Goal: Communication & Community: Answer question/provide support

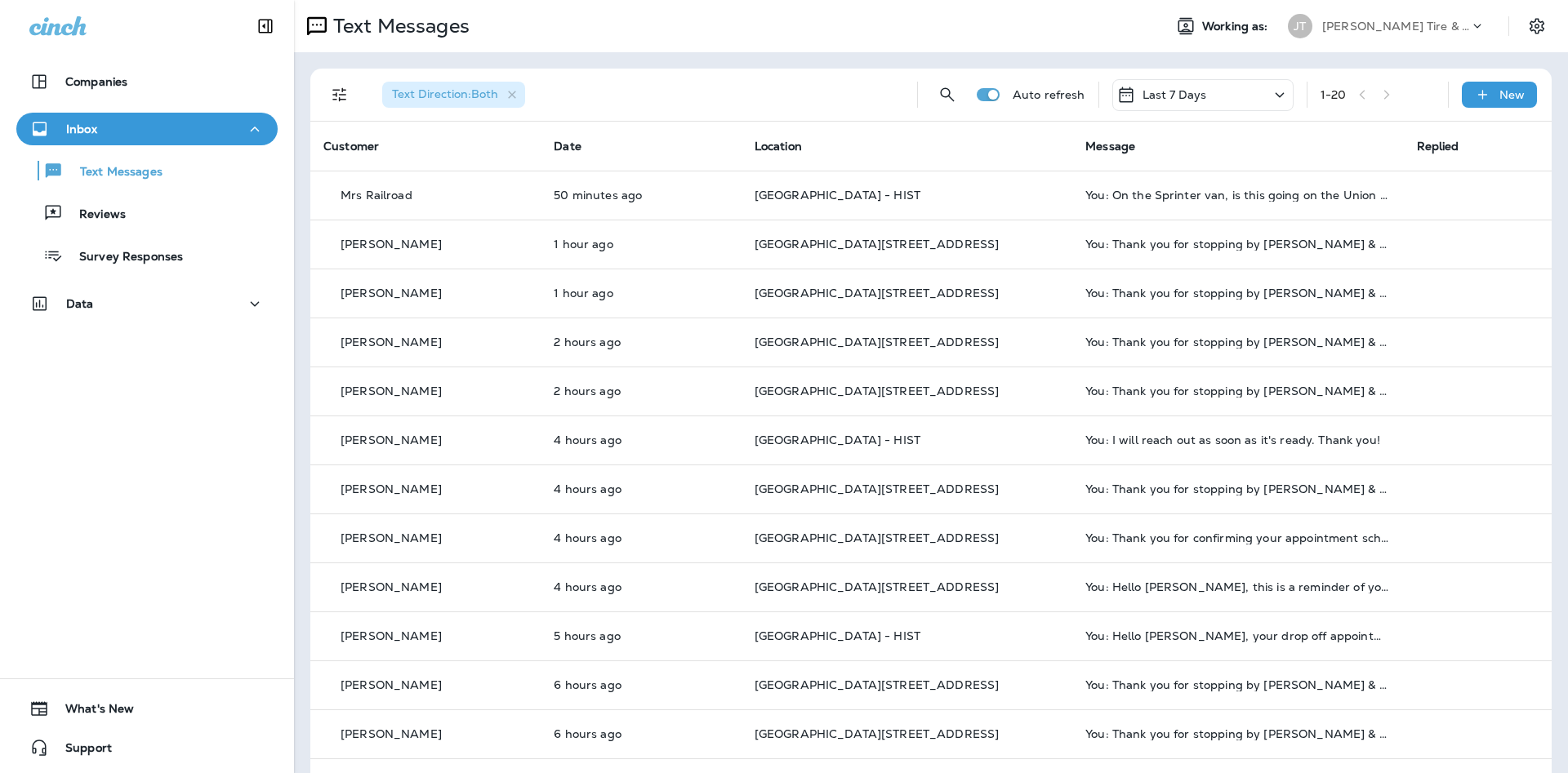
click at [1549, 99] on div "Text Direction : Both Auto refresh Last 7 Days 1 - 20 New" at bounding box center [931, 95] width 1241 height 53
click at [1525, 100] on div "New" at bounding box center [1498, 95] width 75 height 26
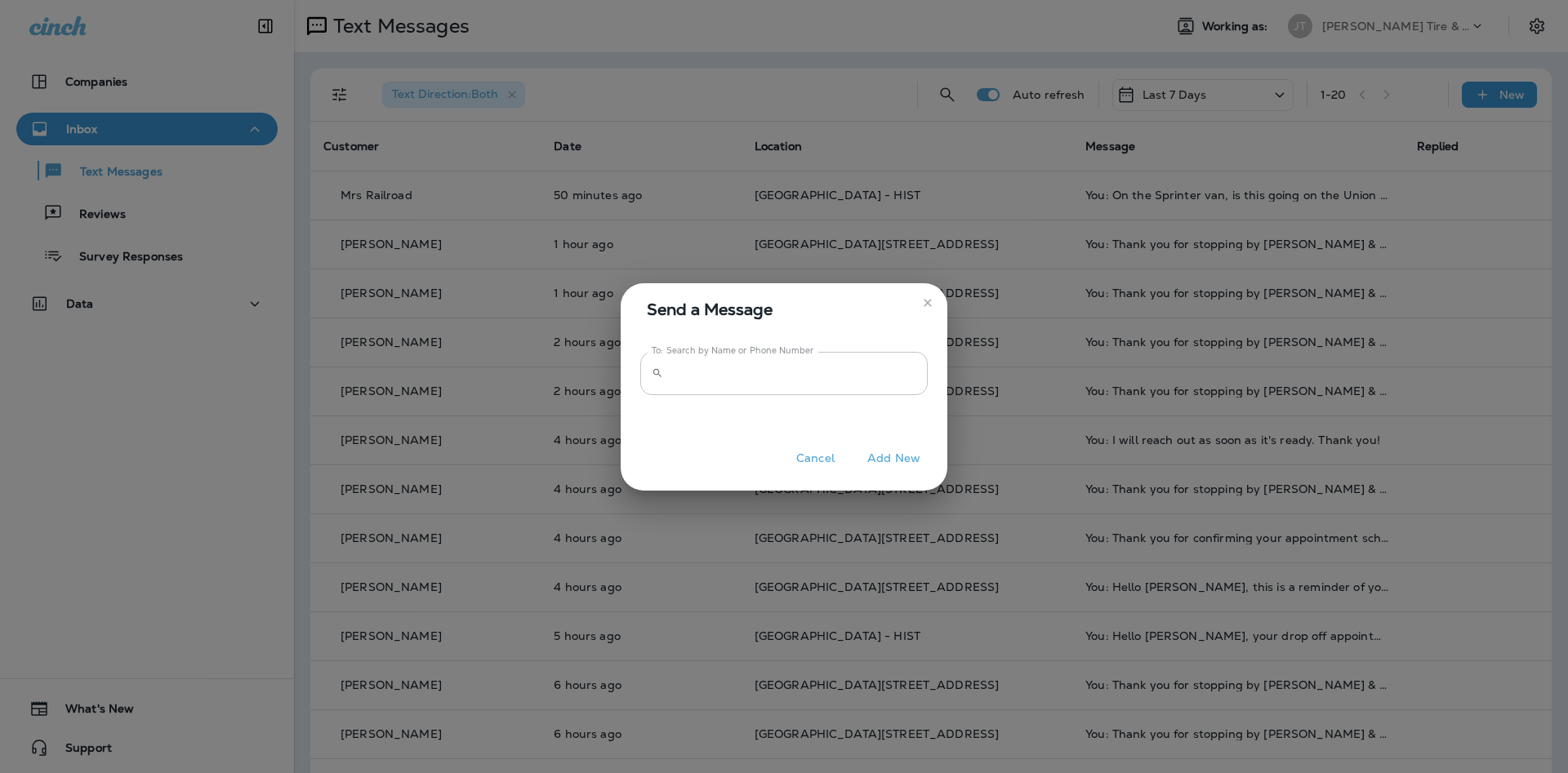
click at [828, 387] on input "To: Search by Name or Phone Number" at bounding box center [799, 373] width 258 height 44
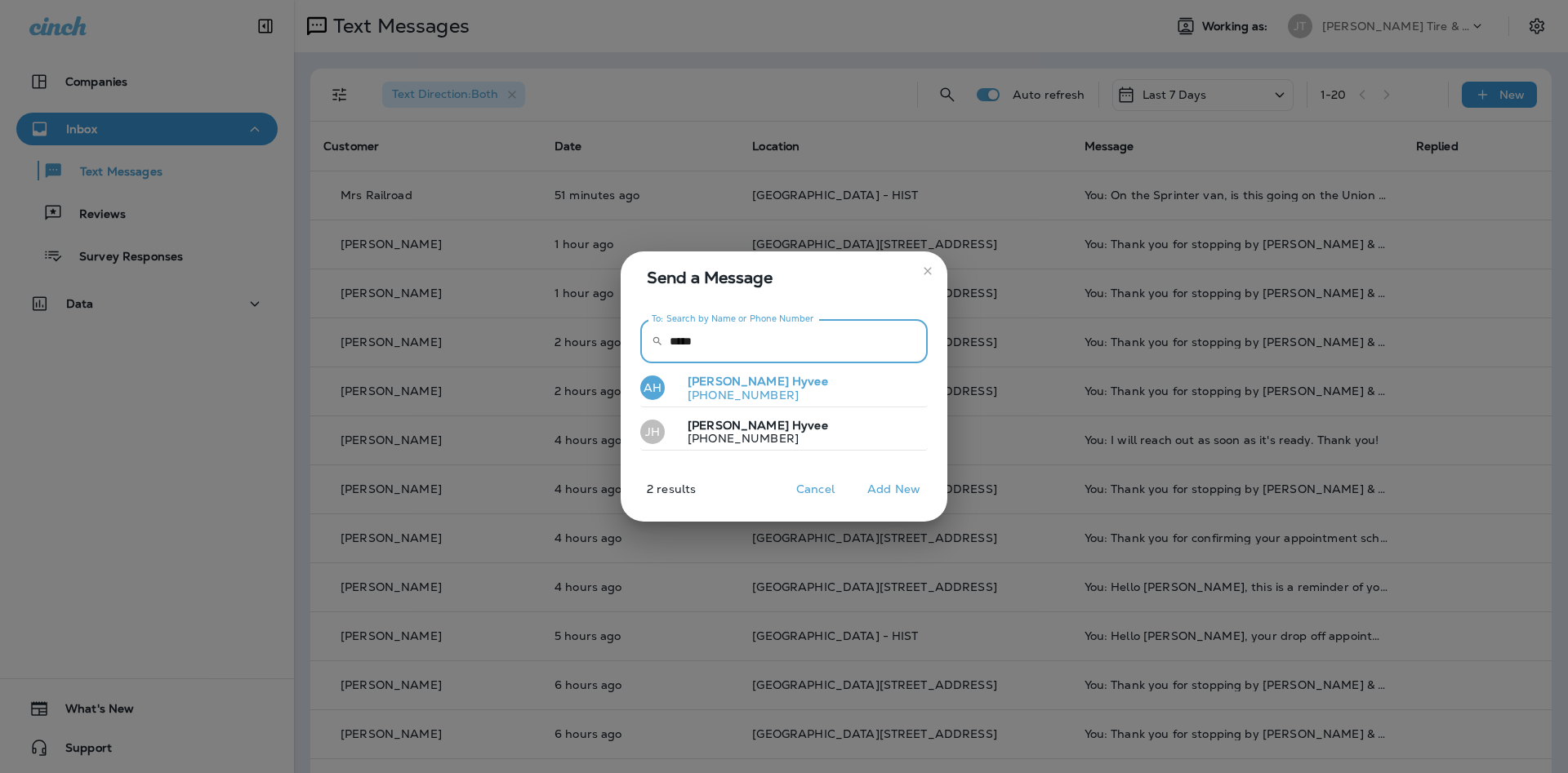
type input "*****"
click at [754, 399] on p "[PHONE_NUMBER]" at bounding box center [751, 395] width 153 height 13
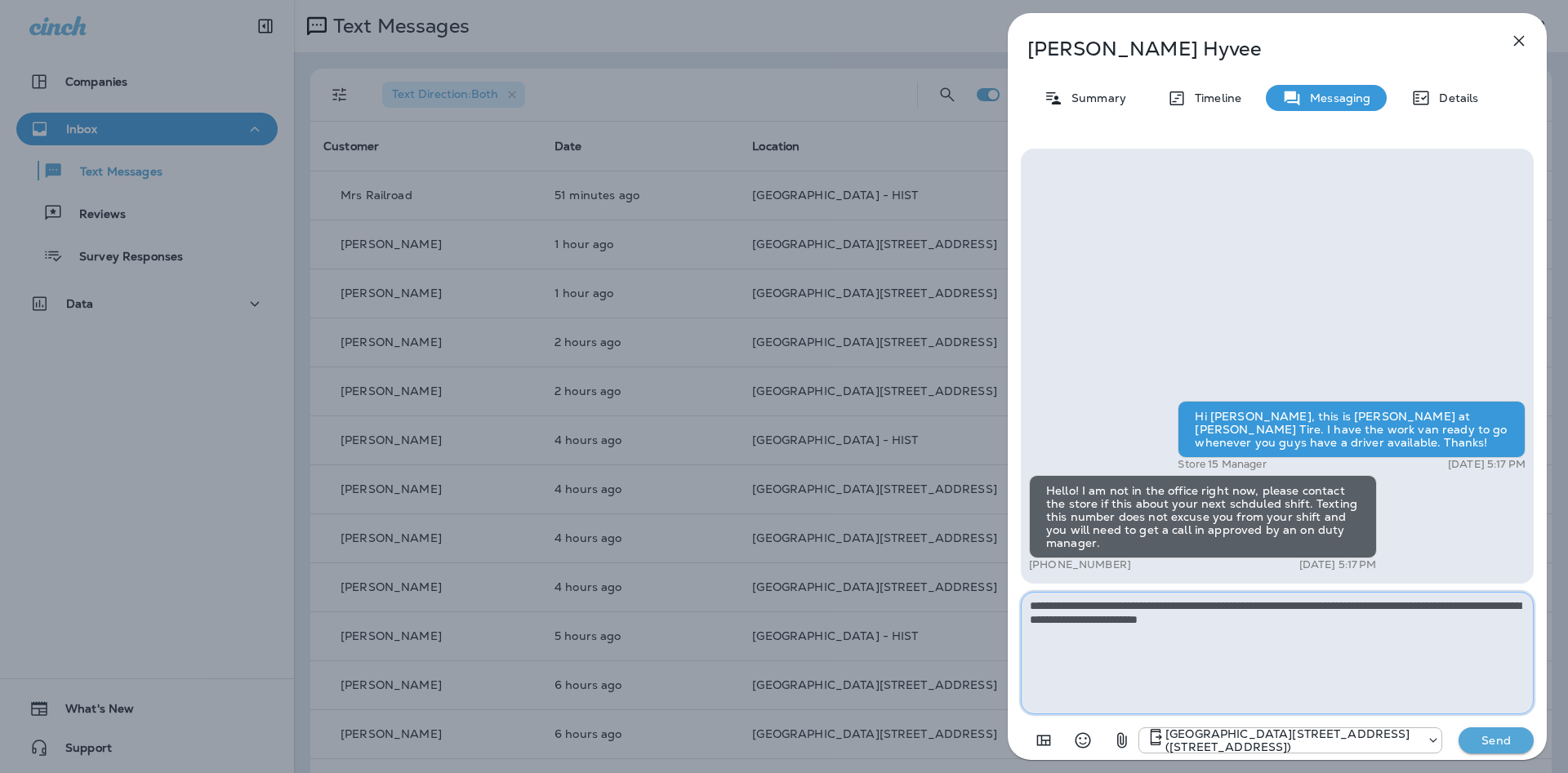
type textarea "**********"
click at [1506, 731] on button "Send" at bounding box center [1496, 741] width 75 height 26
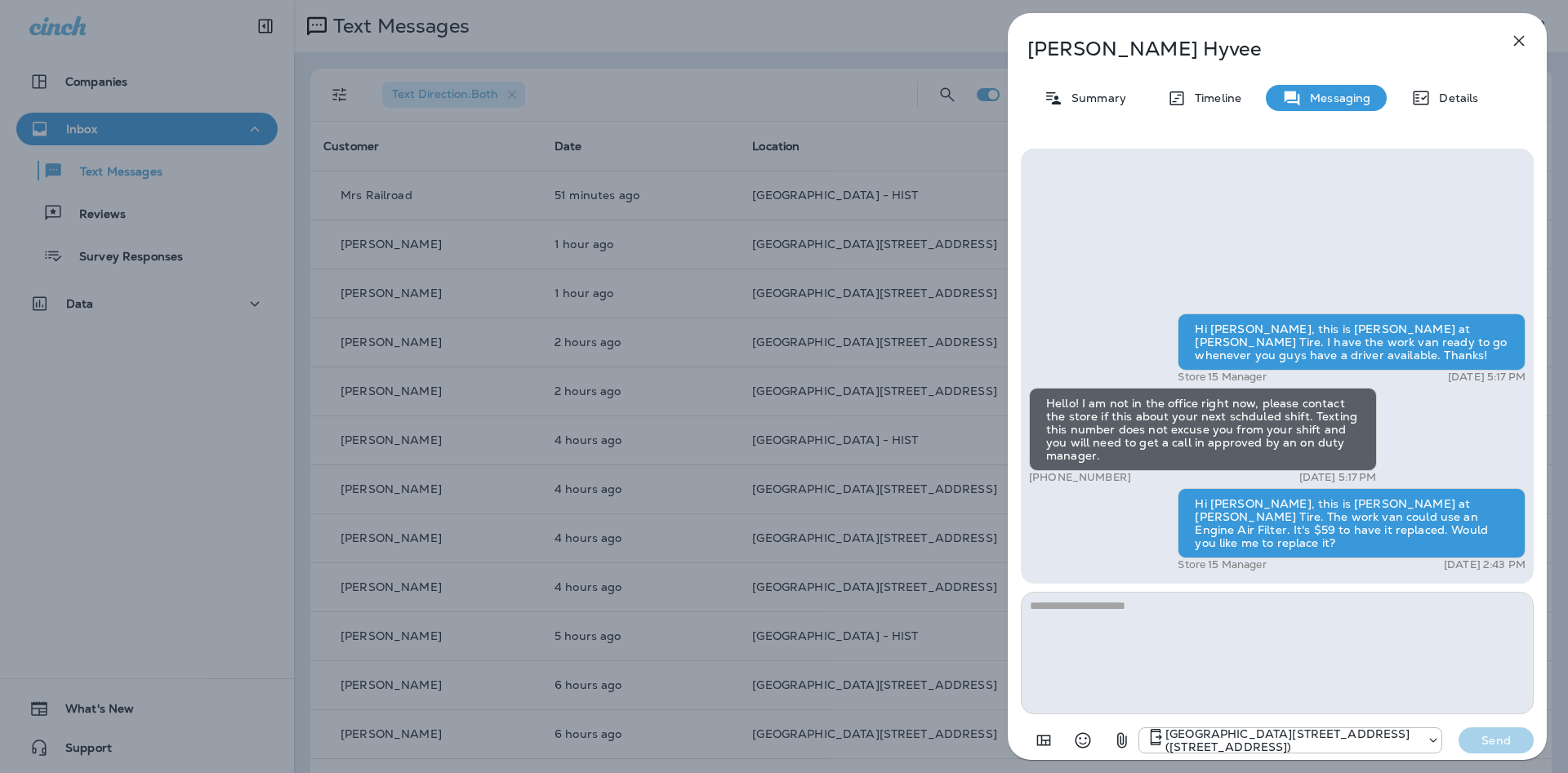
click at [1509, 50] on icon "button" at bounding box center [1518, 40] width 19 height 19
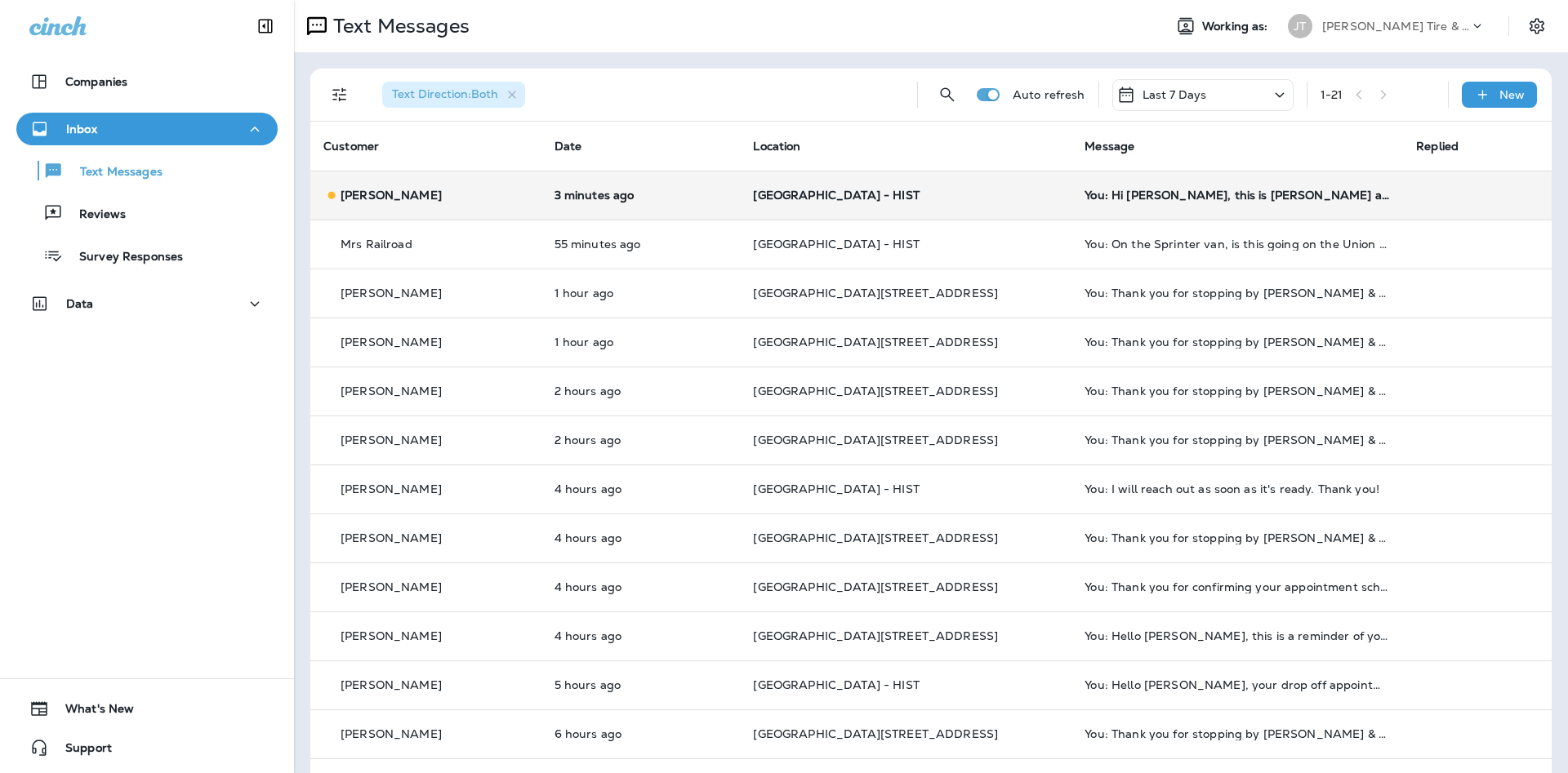
click at [1333, 207] on td "You: Hi [PERSON_NAME], this is [PERSON_NAME] at [PERSON_NAME] Tire. The work va…" at bounding box center [1237, 195] width 331 height 49
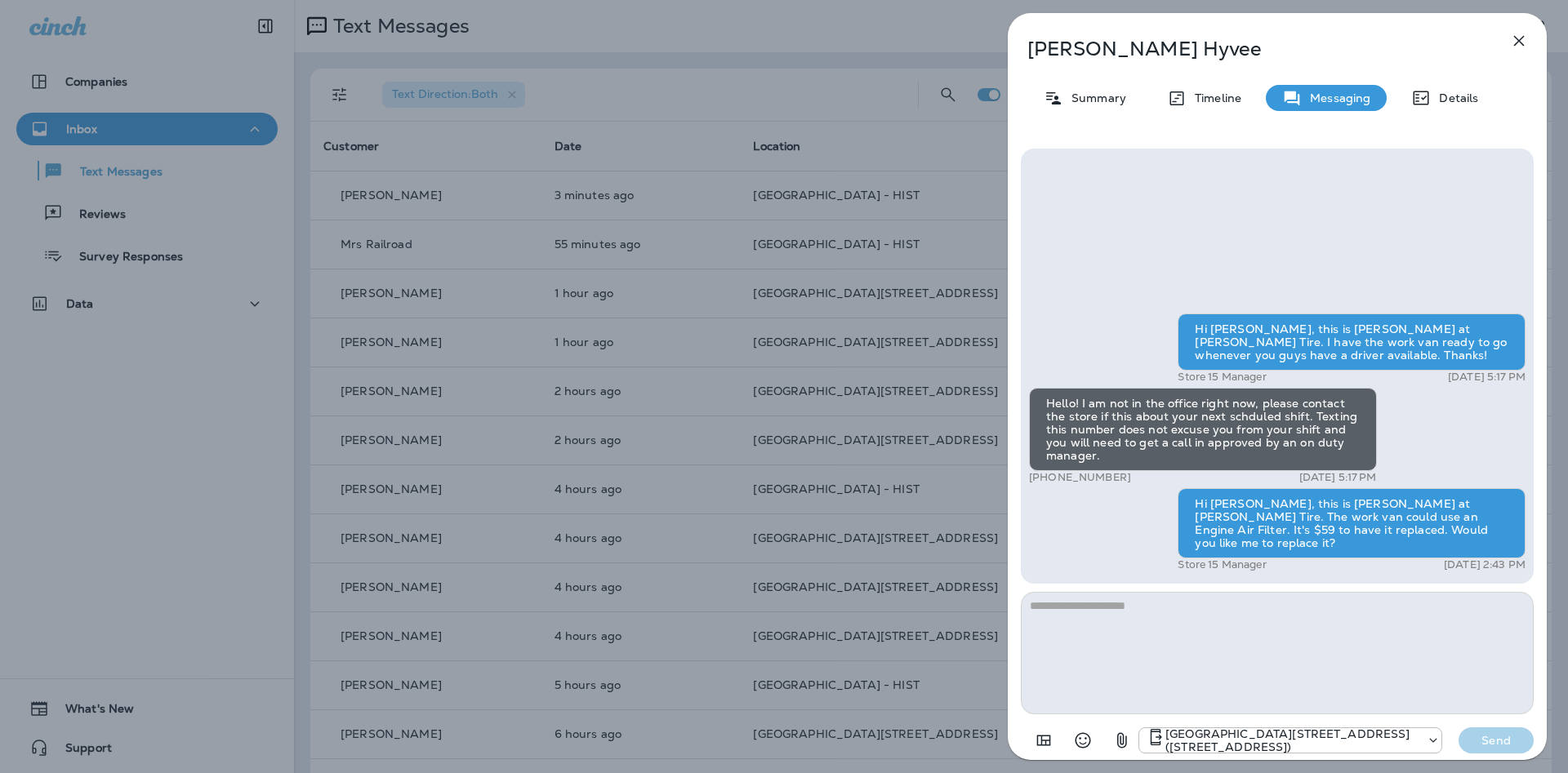
click at [1510, 49] on icon "button" at bounding box center [1518, 40] width 19 height 19
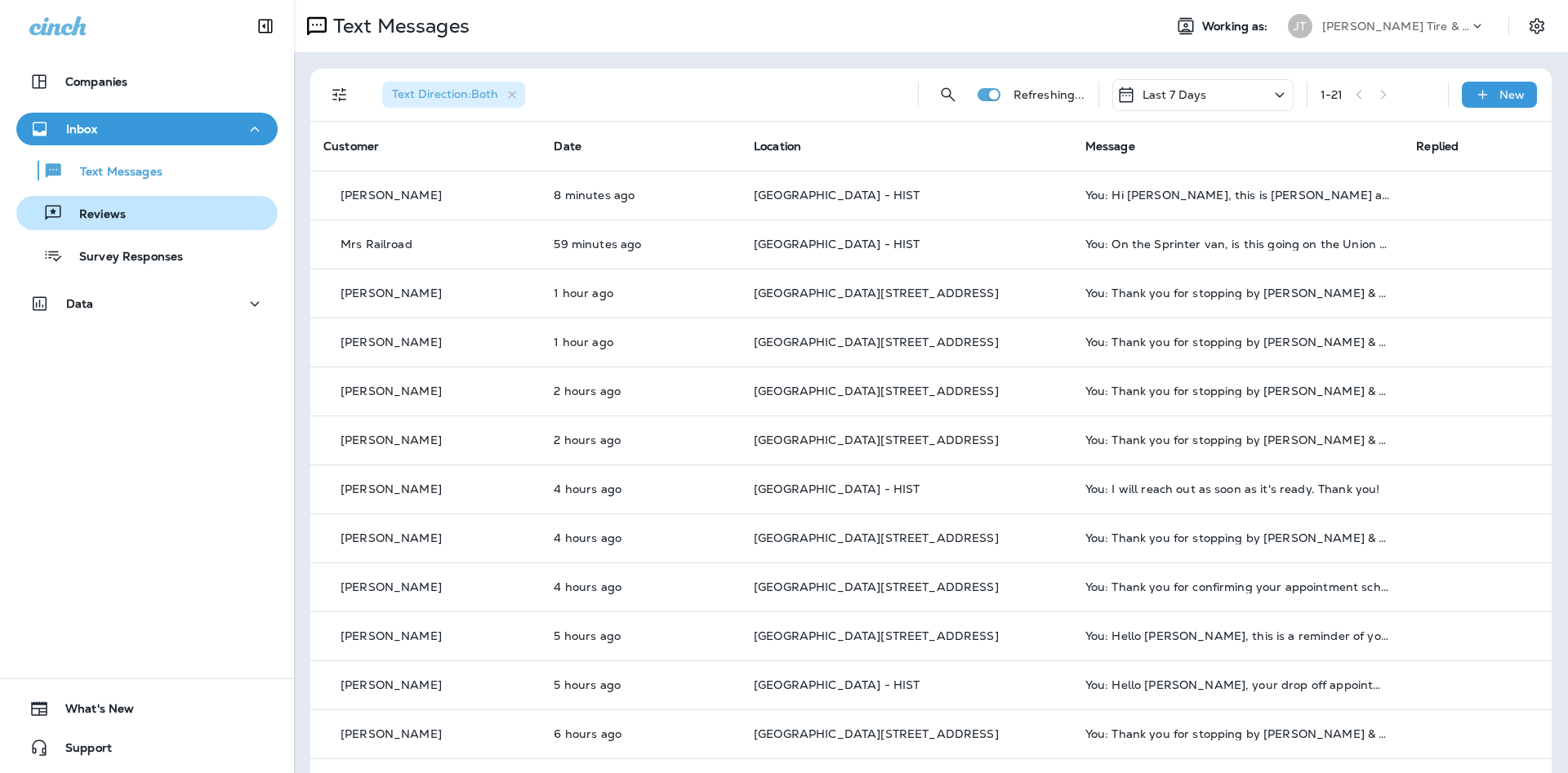
click at [155, 209] on div "Reviews" at bounding box center [148, 213] width 249 height 24
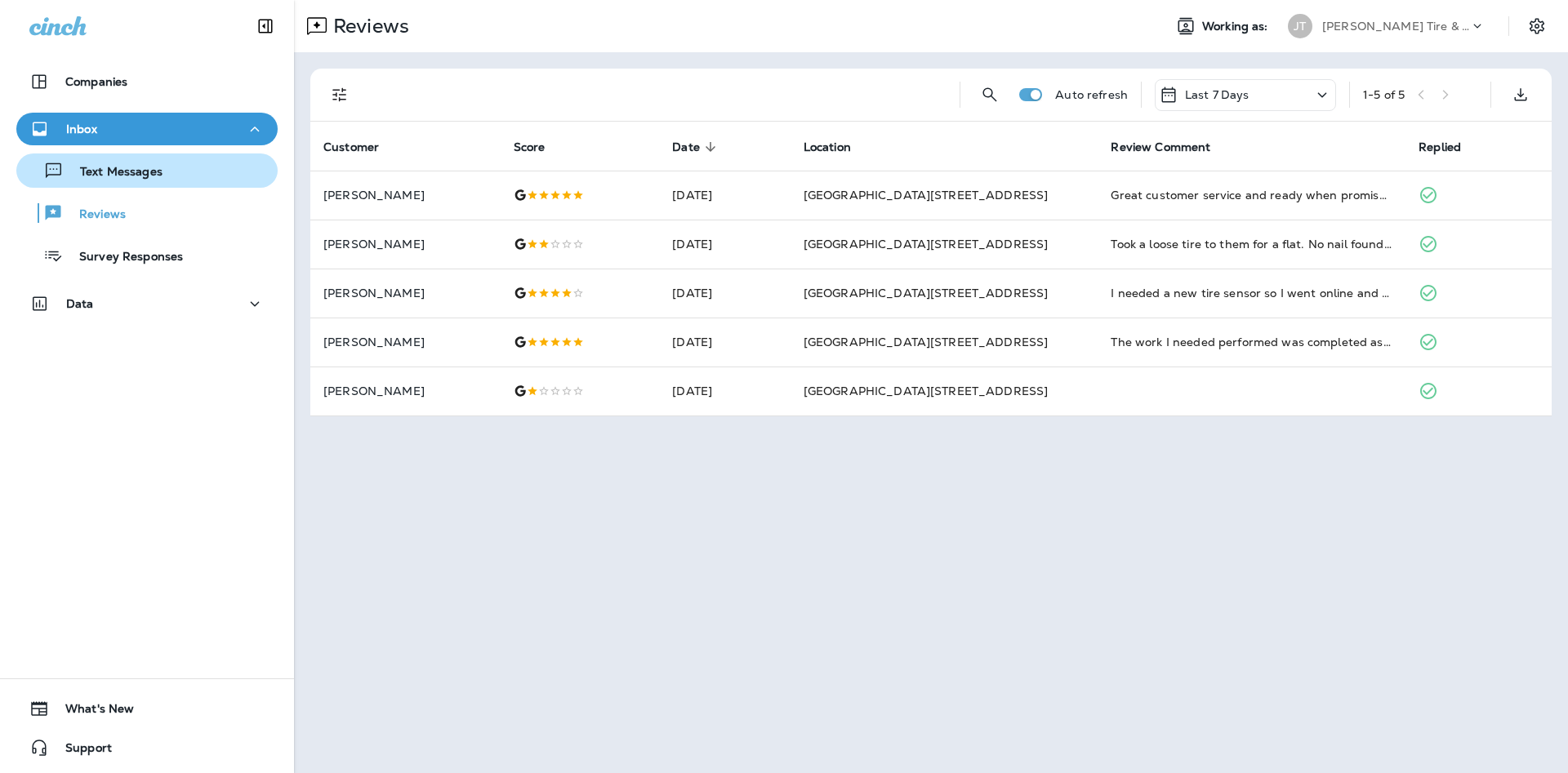
click at [153, 185] on button "Text Messages" at bounding box center [148, 170] width 262 height 34
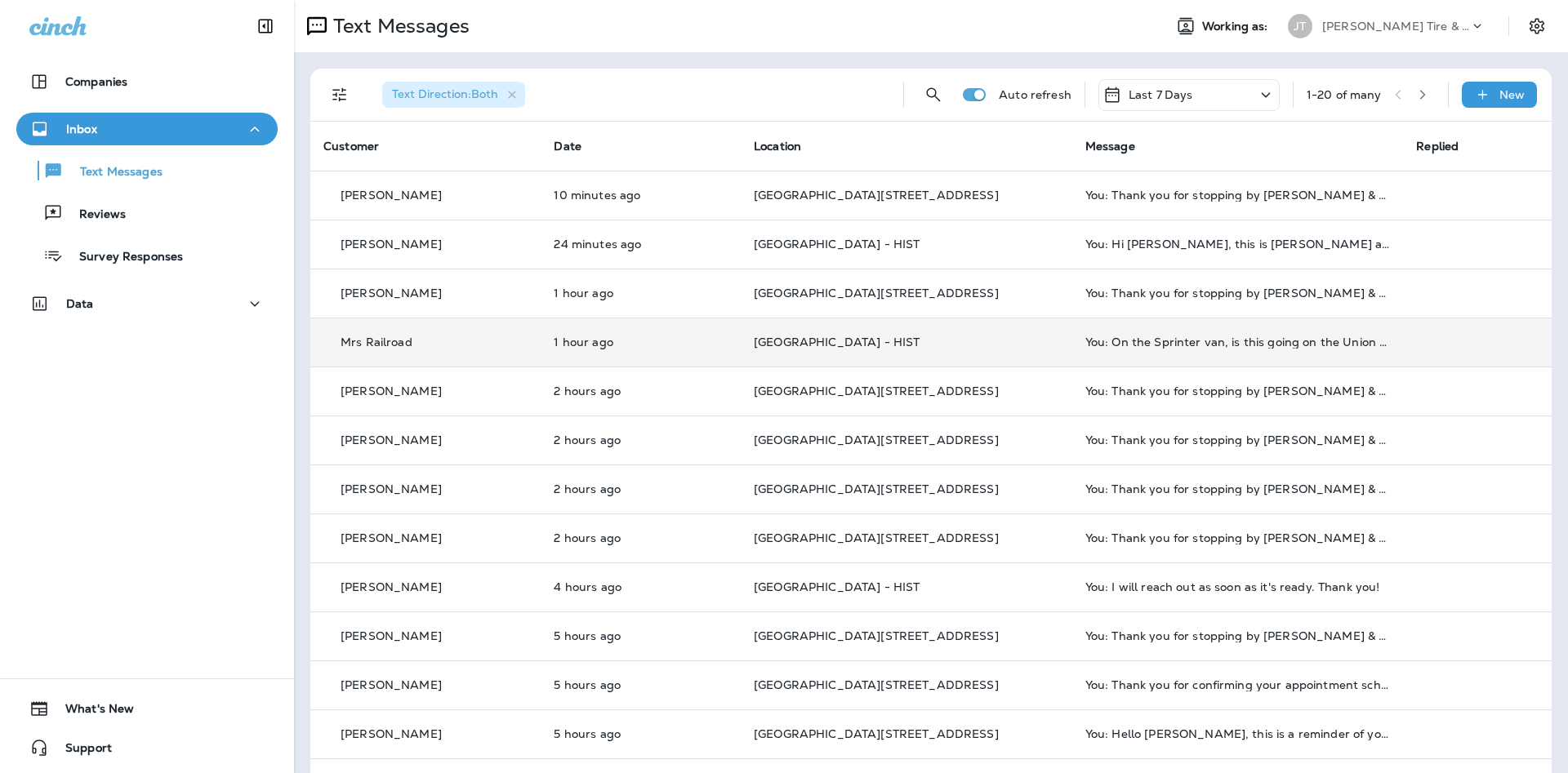
click at [1266, 351] on td "You: On the Sprinter van, is this going on the Union Pacific account or card? A…" at bounding box center [1238, 341] width 331 height 49
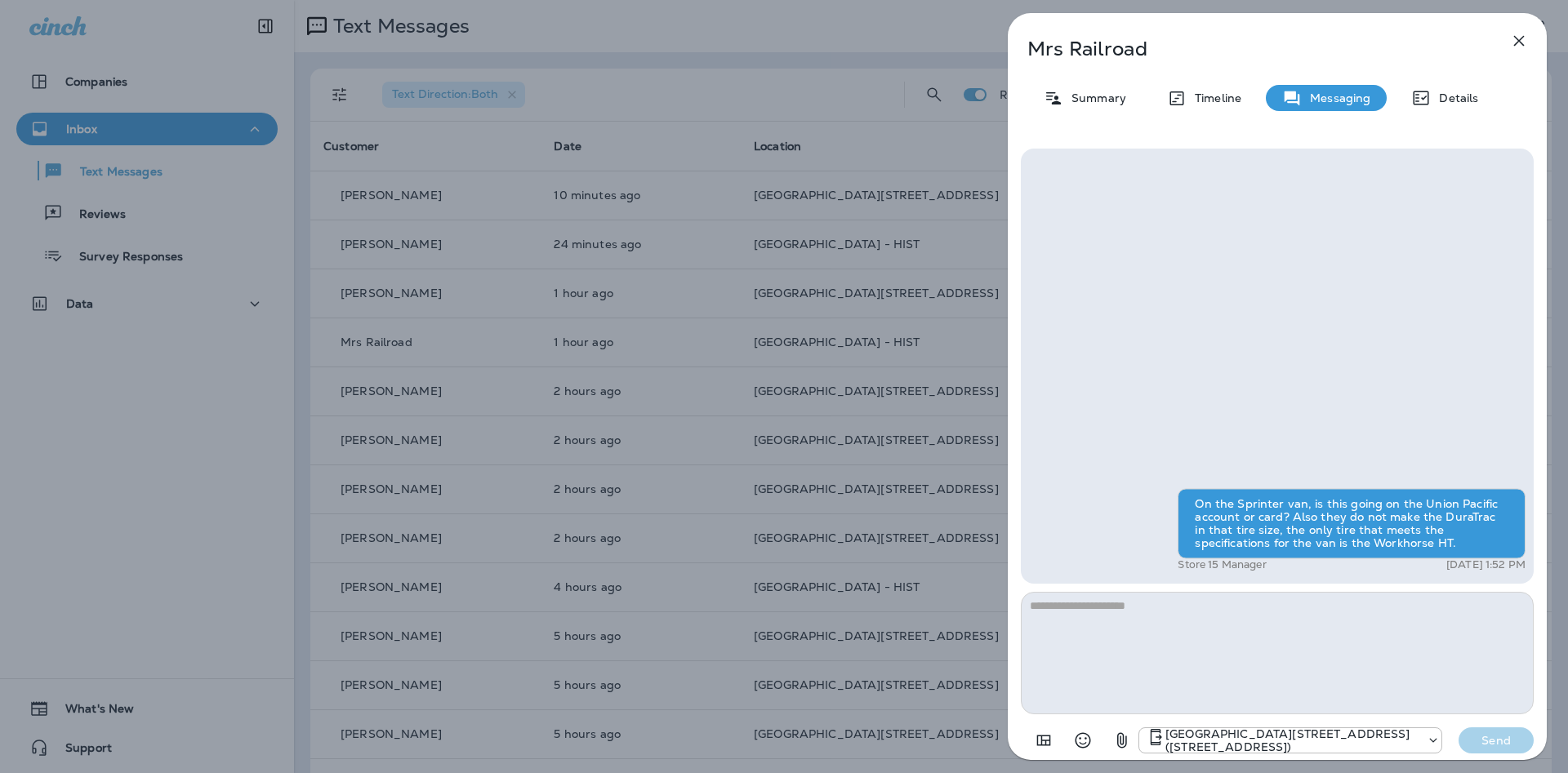
click at [1170, 635] on textarea at bounding box center [1277, 653] width 513 height 122
type textarea "*"
click at [220, 213] on div "Mrs Railroad Summary Timeline Messaging Details On the Sprinter van, is this go…" at bounding box center [784, 386] width 1568 height 773
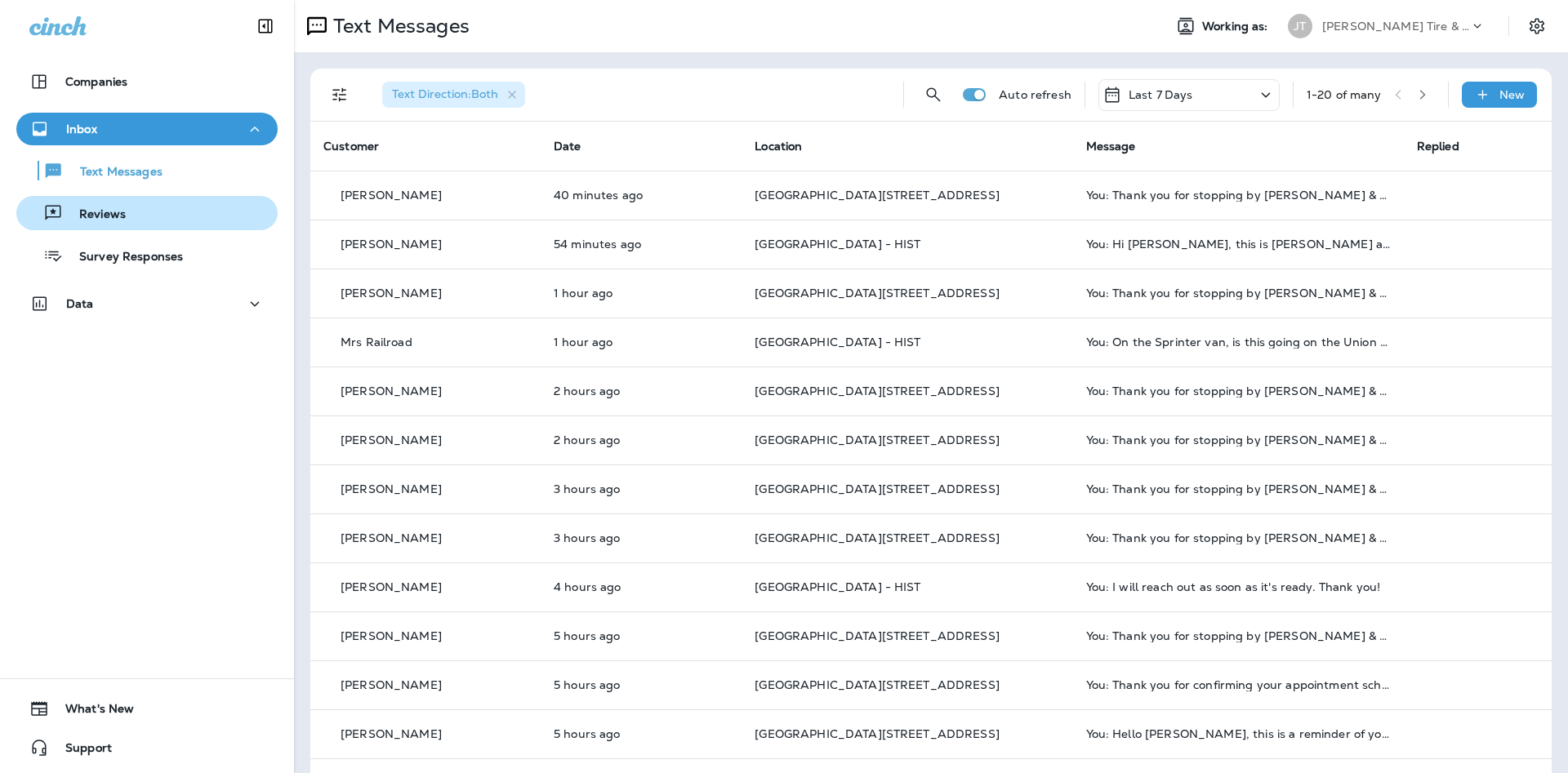
click at [159, 216] on div "Reviews" at bounding box center [148, 213] width 249 height 24
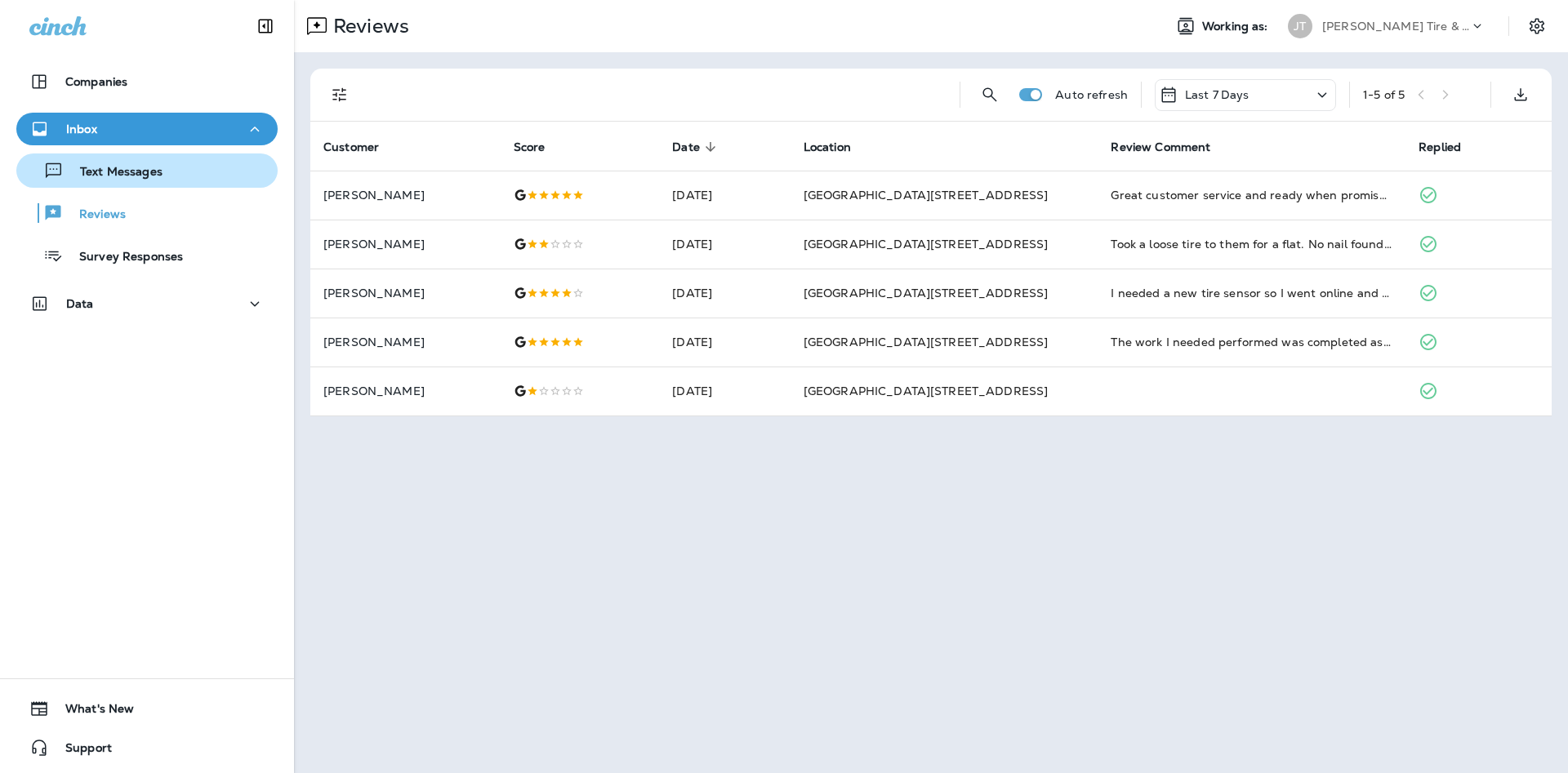
click at [154, 183] on button "Text Messages" at bounding box center [148, 170] width 262 height 34
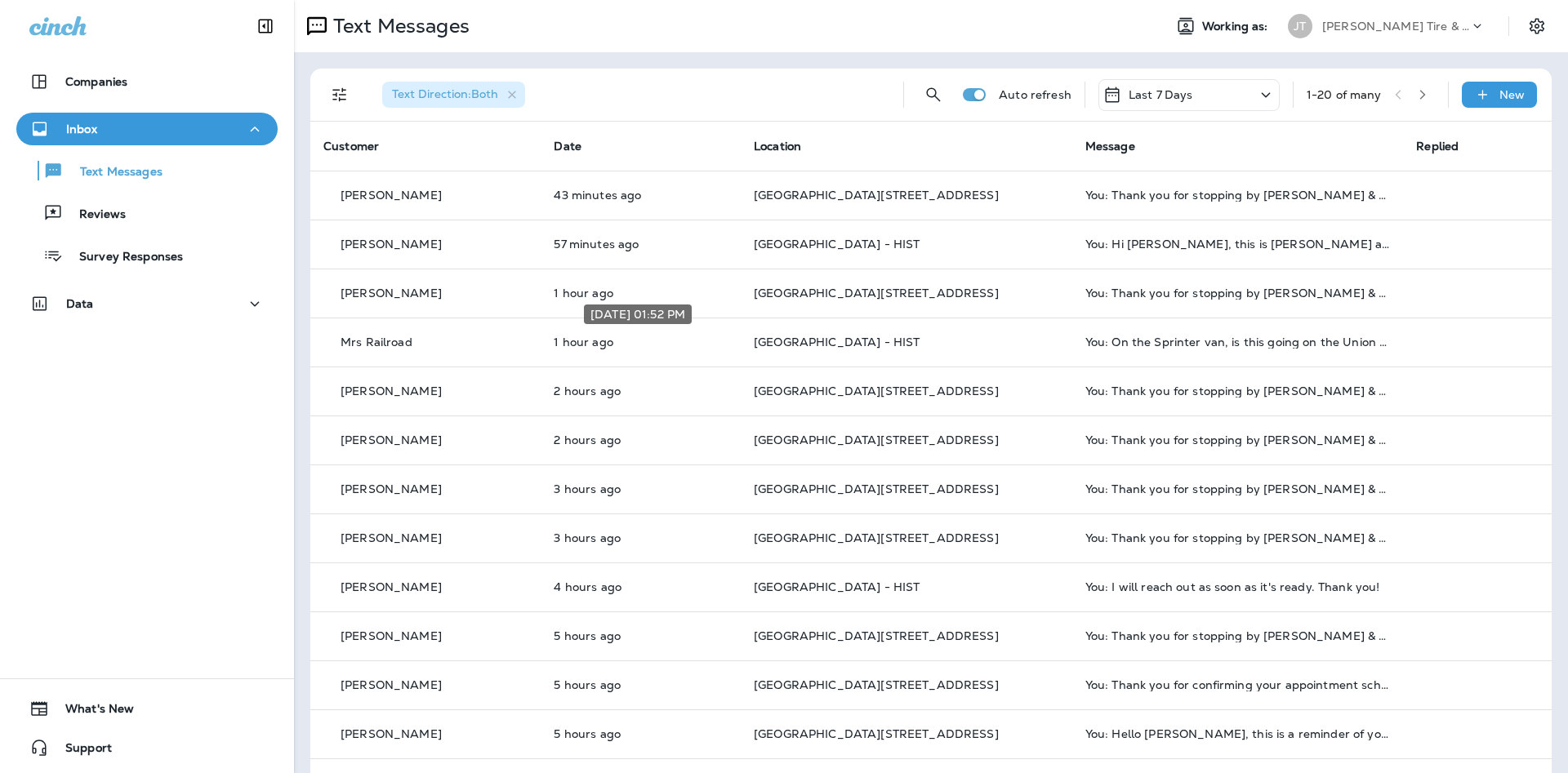
click at [602, 345] on p "1 hour ago" at bounding box center [640, 342] width 174 height 13
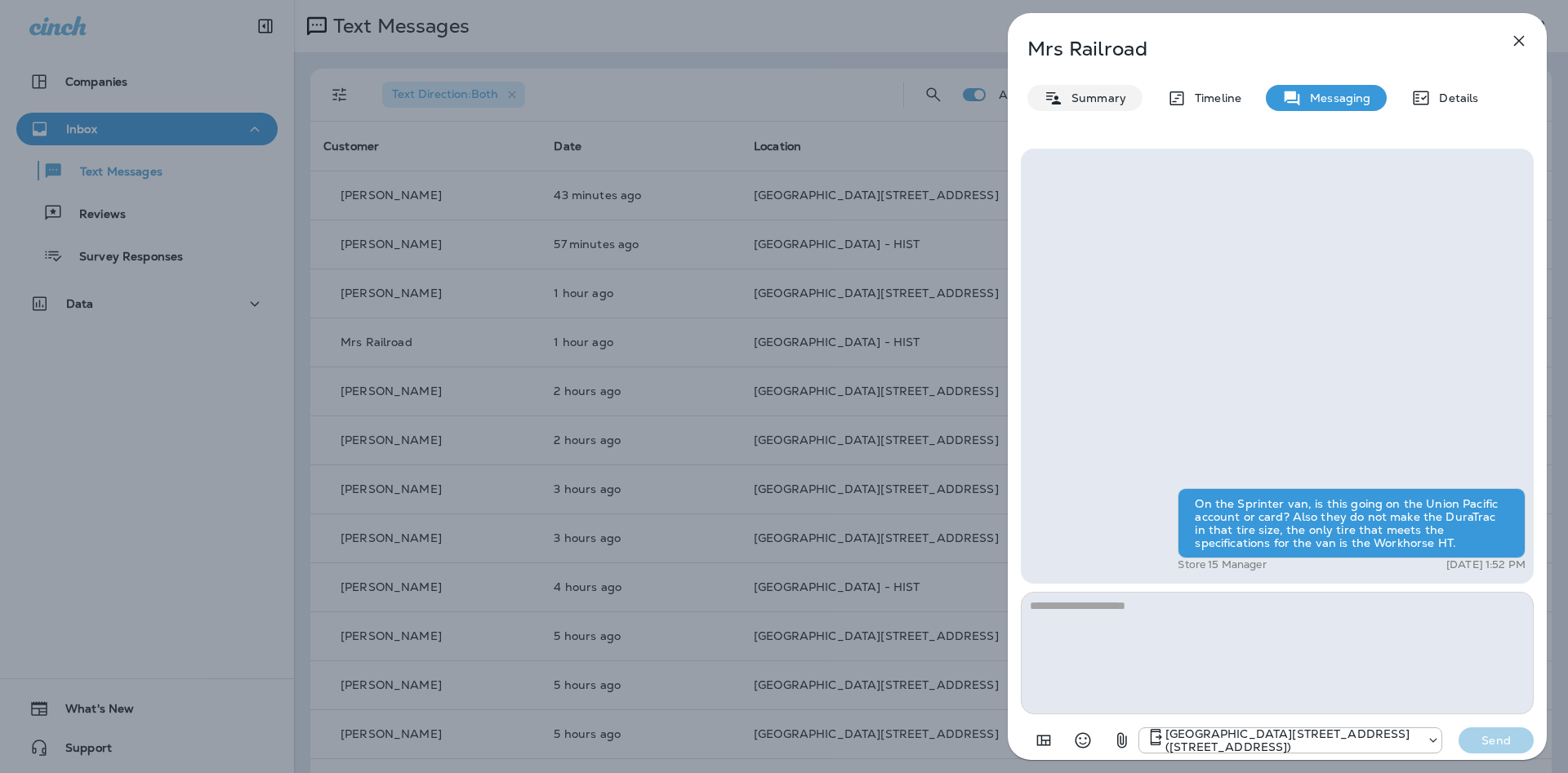
click at [1042, 108] on div "Summary" at bounding box center [1085, 98] width 115 height 26
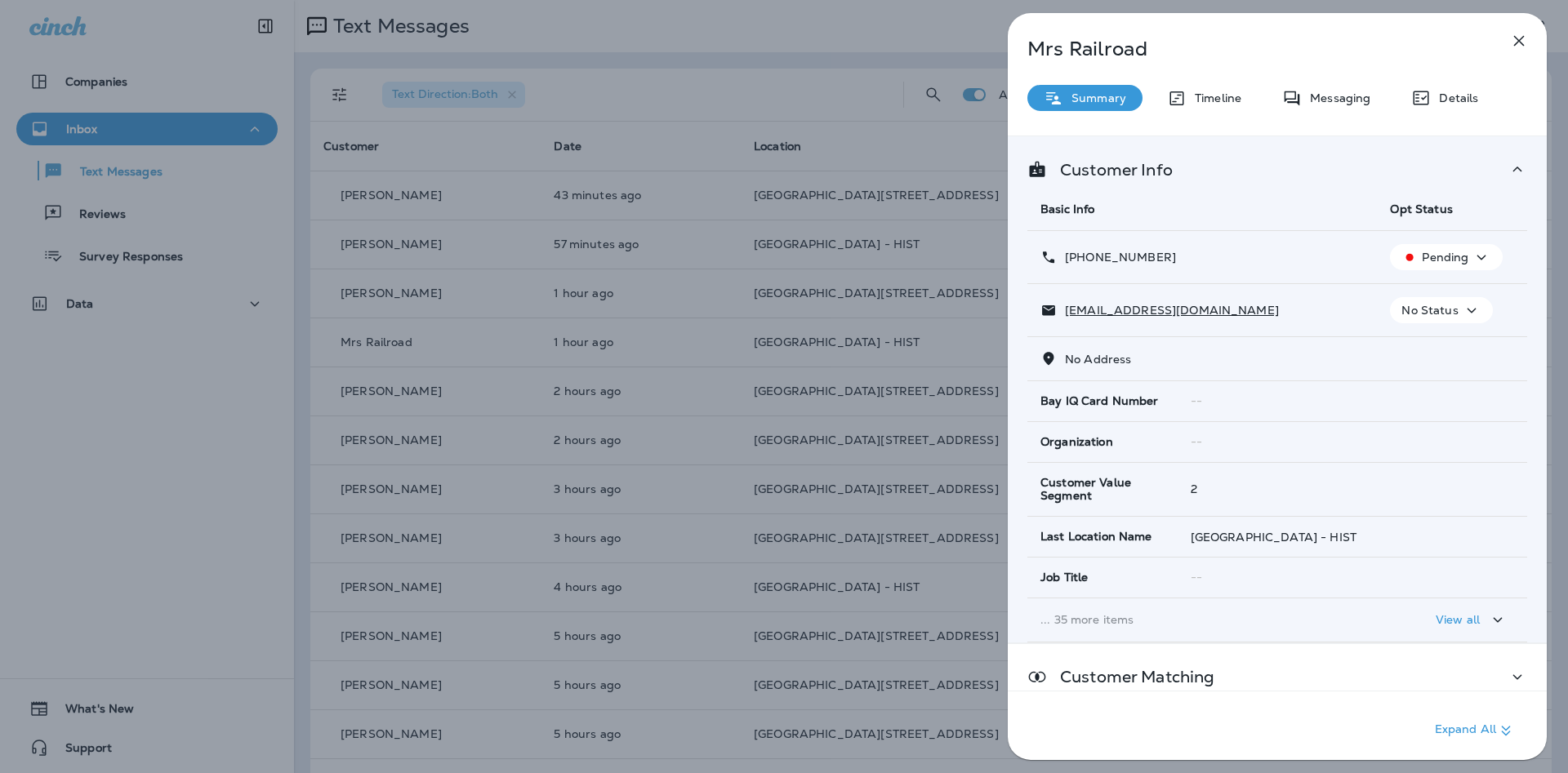
click at [1325, 79] on div "Mrs Railroad Summary Timeline Messaging Details Customer Info Basic Info Opt St…" at bounding box center [1277, 392] width 539 height 757
click at [1333, 96] on p "Messaging" at bounding box center [1336, 98] width 69 height 13
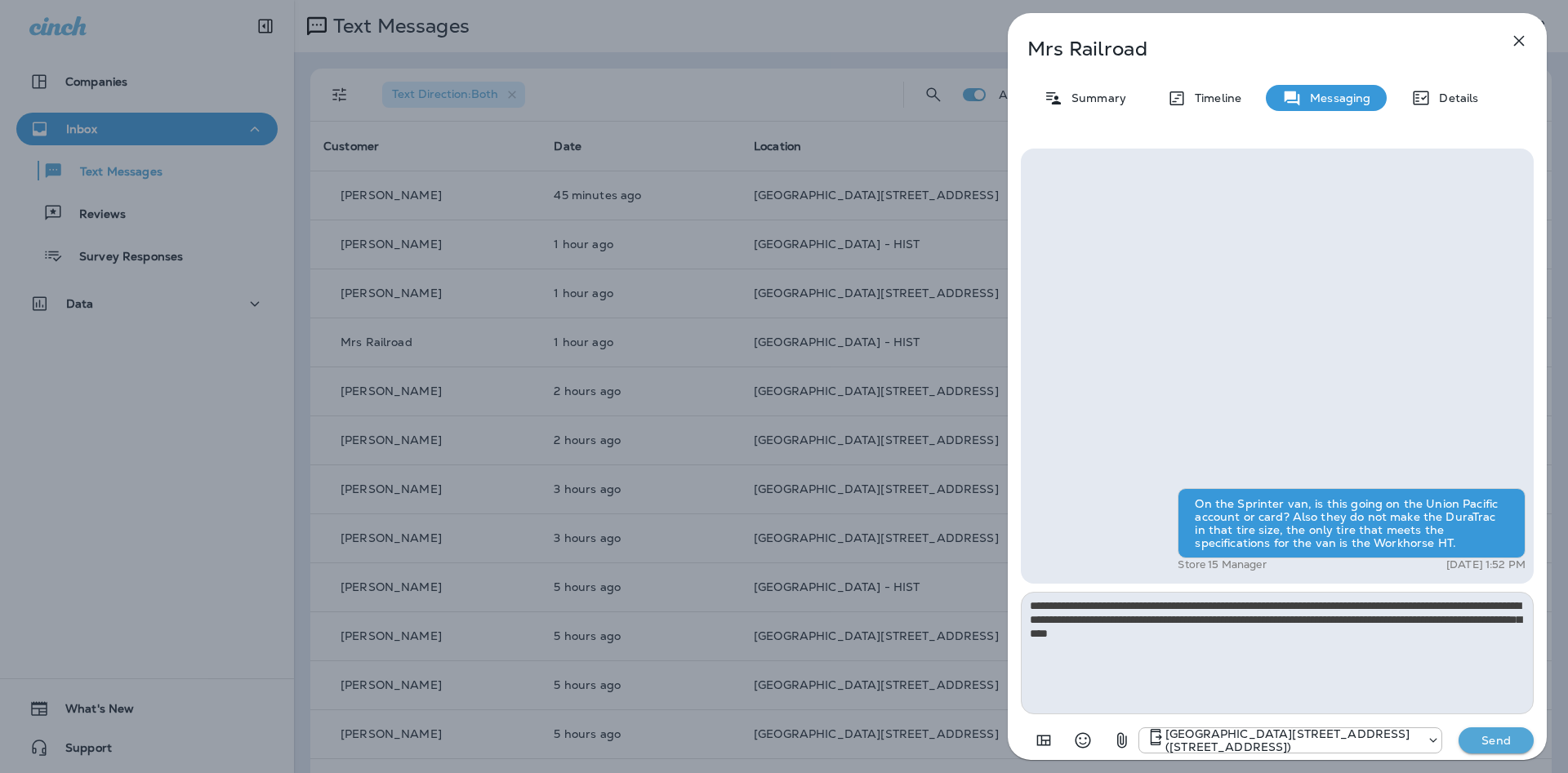
type textarea "**********"
click at [1497, 740] on p "Send" at bounding box center [1496, 741] width 69 height 15
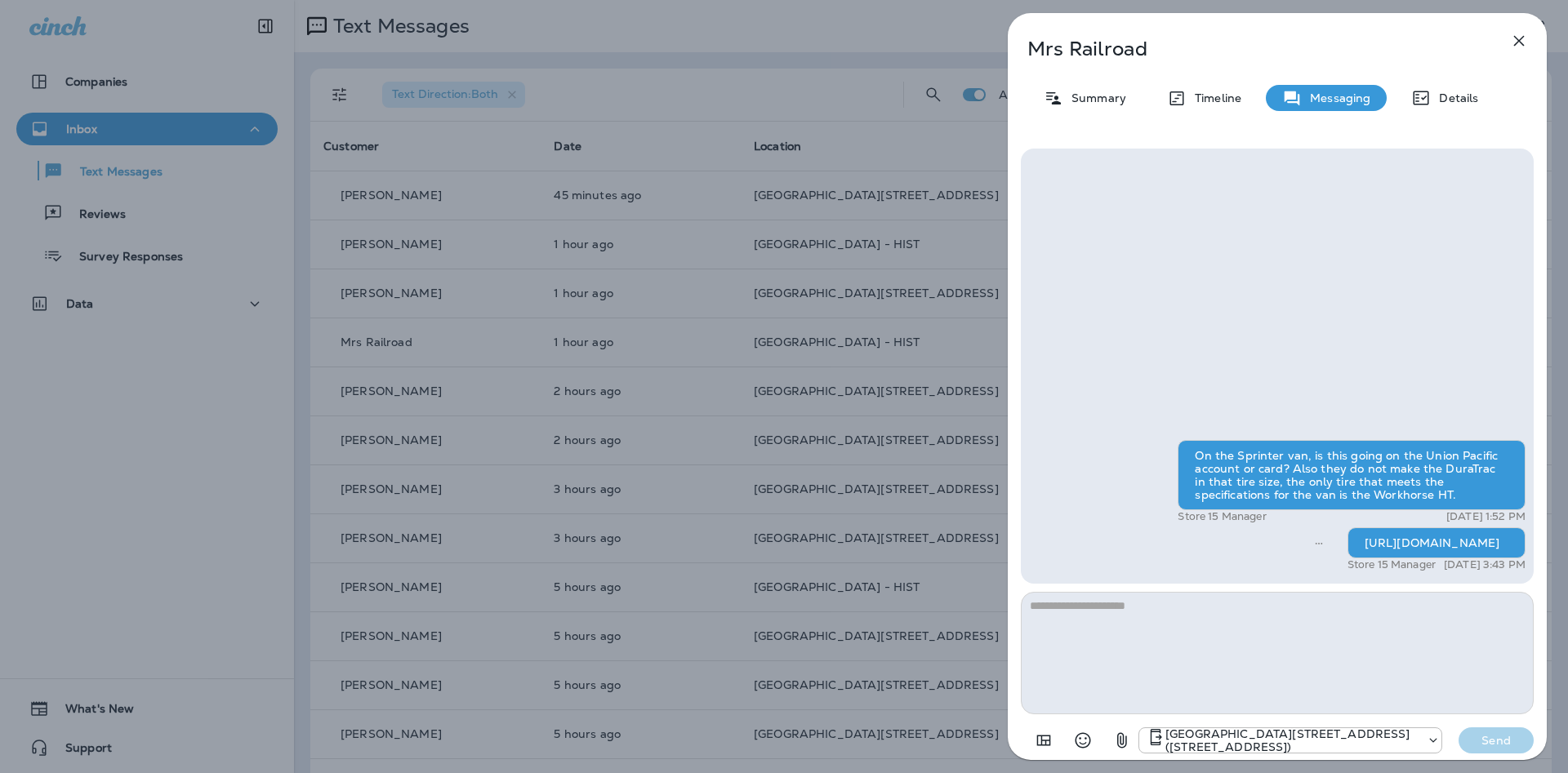
click at [694, 426] on div "Mrs Railroad Summary Timeline Messaging Details On the Sprinter van, is this go…" at bounding box center [784, 386] width 1568 height 773
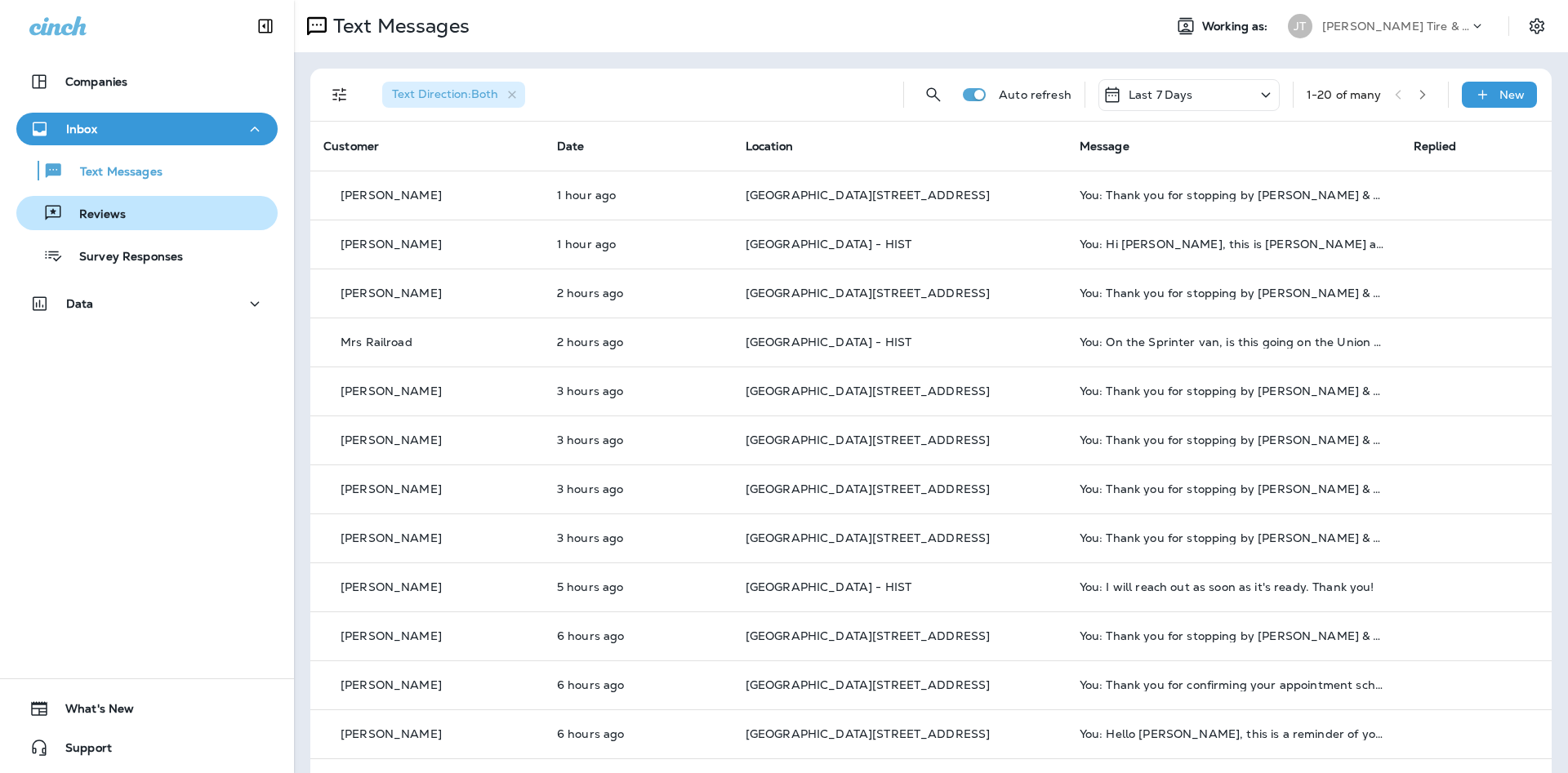
click at [151, 215] on div "Reviews" at bounding box center [148, 213] width 249 height 24
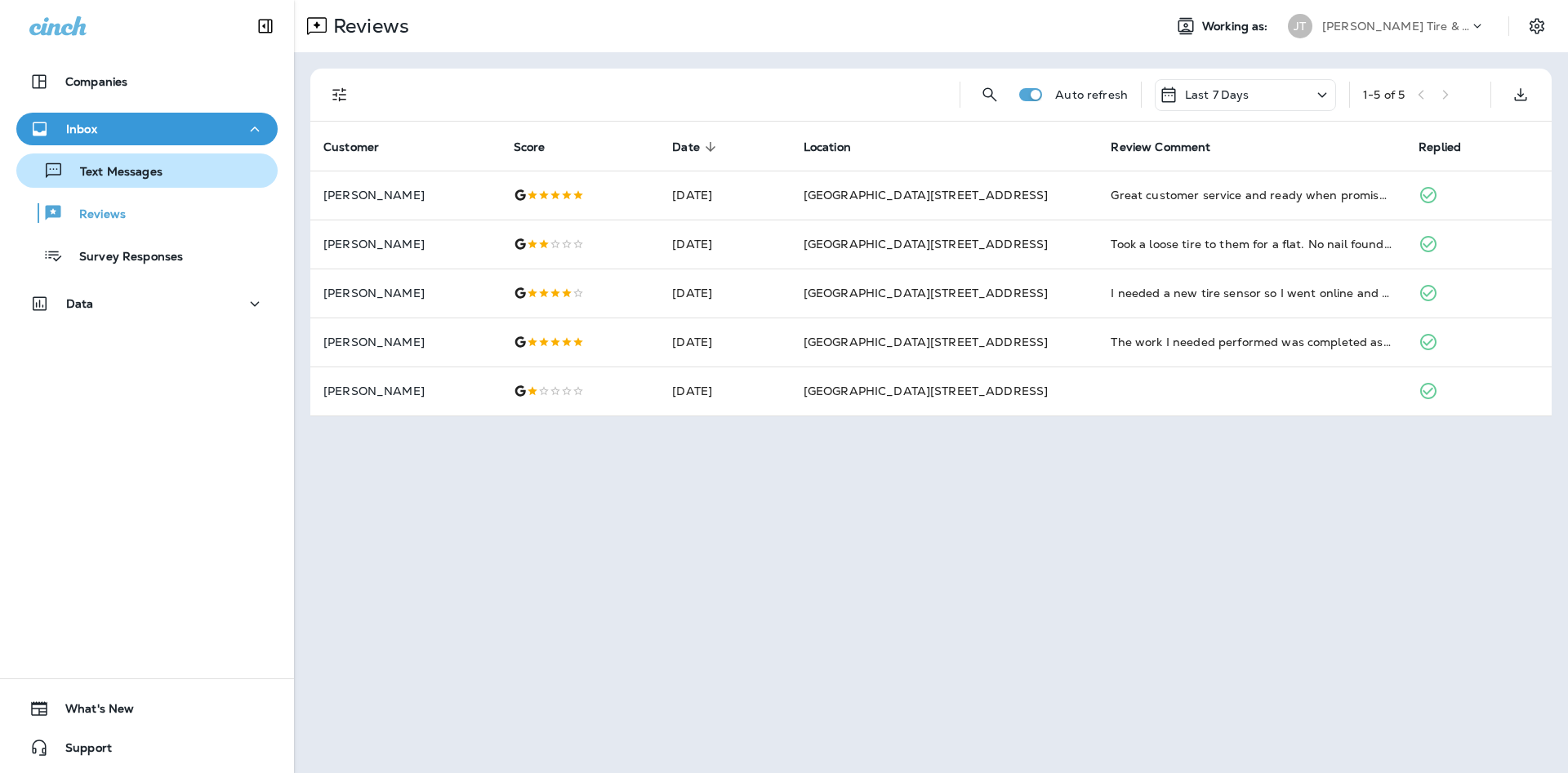
click at [130, 161] on div "Text Messages" at bounding box center [93, 171] width 140 height 24
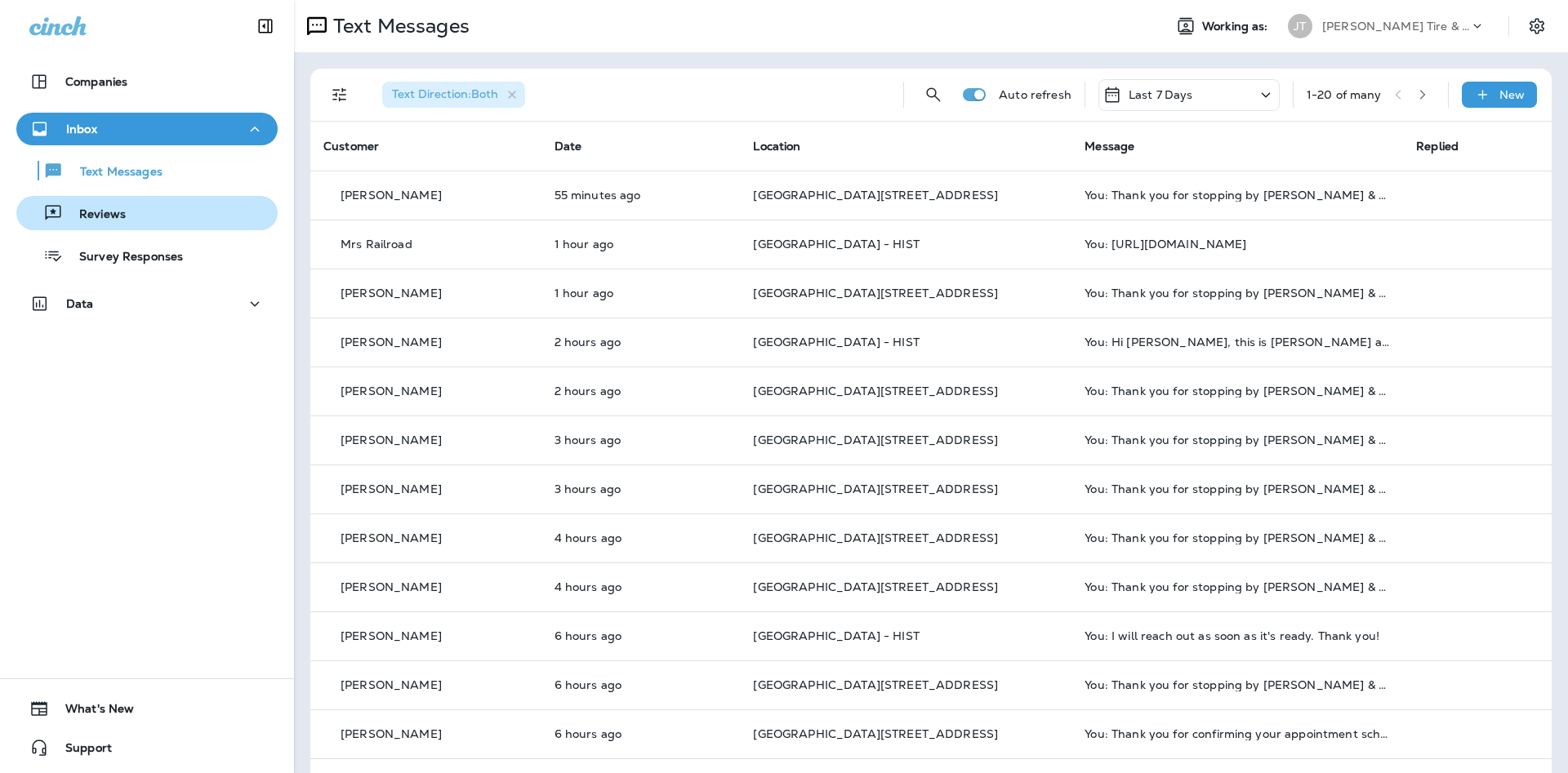
click at [159, 211] on div "Reviews" at bounding box center [148, 213] width 249 height 24
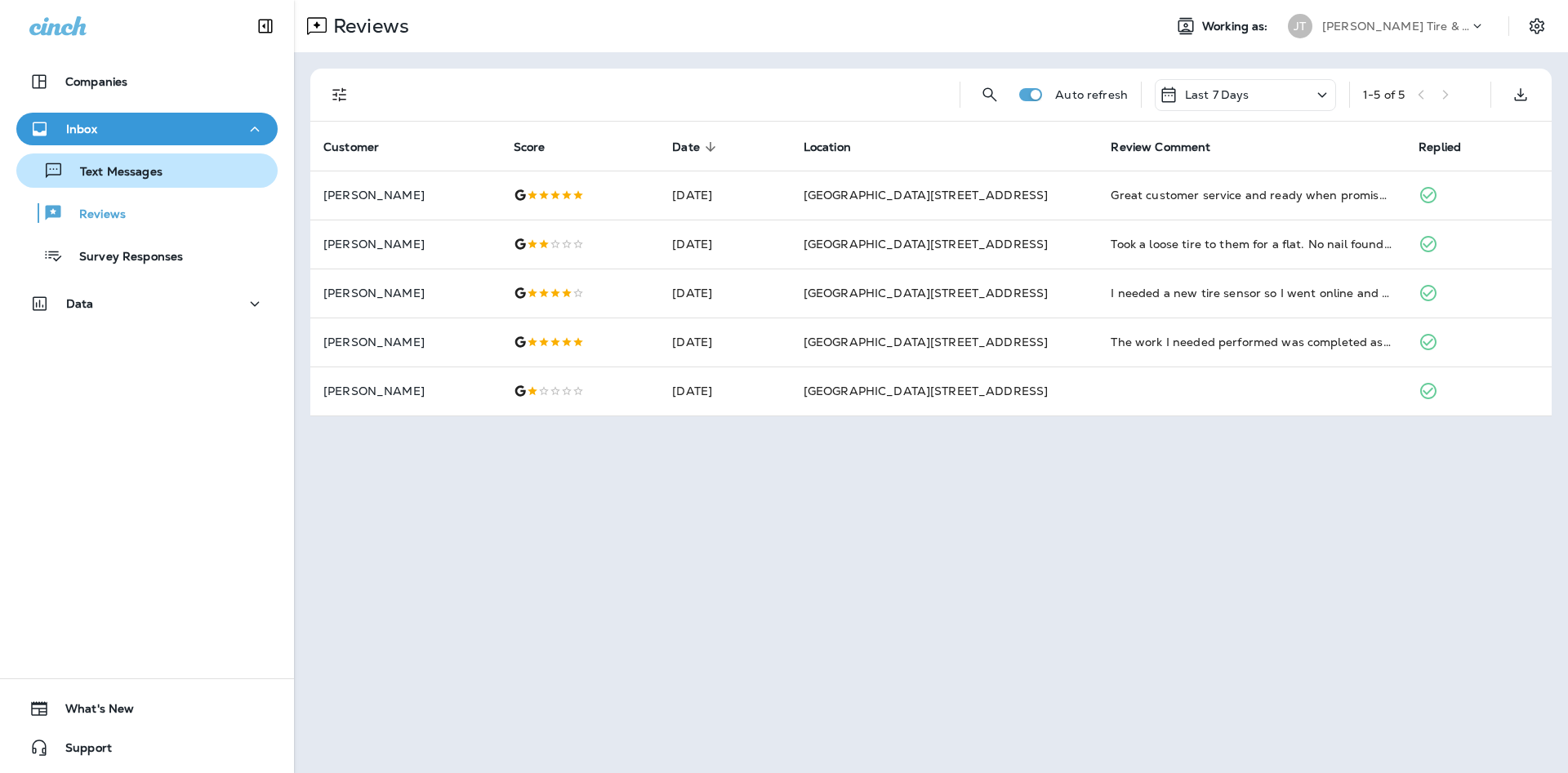
click at [165, 186] on button "Text Messages" at bounding box center [148, 170] width 262 height 34
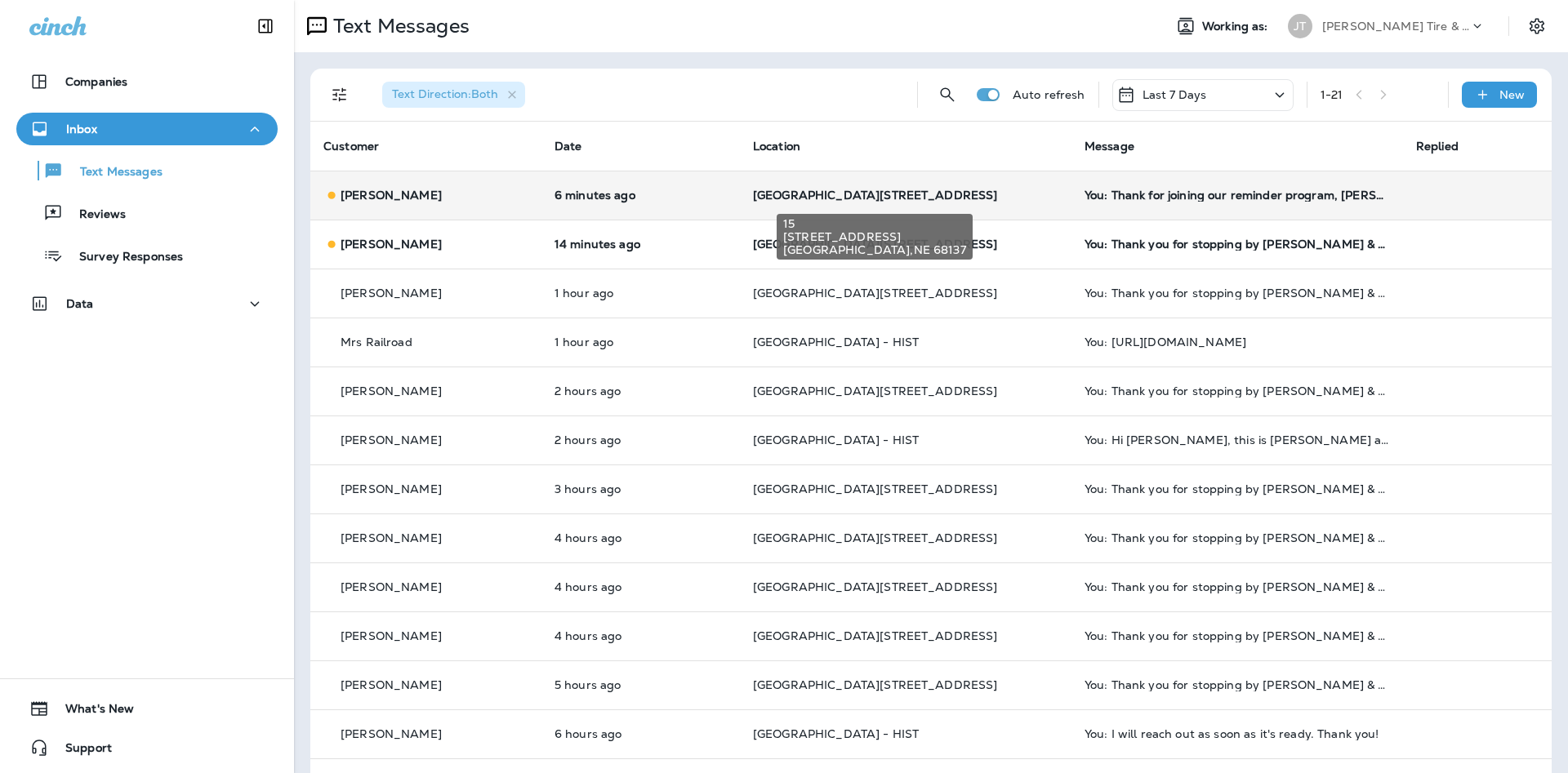
click at [850, 197] on span "[GEOGRAPHIC_DATA][STREET_ADDRESS]" at bounding box center [875, 195] width 245 height 15
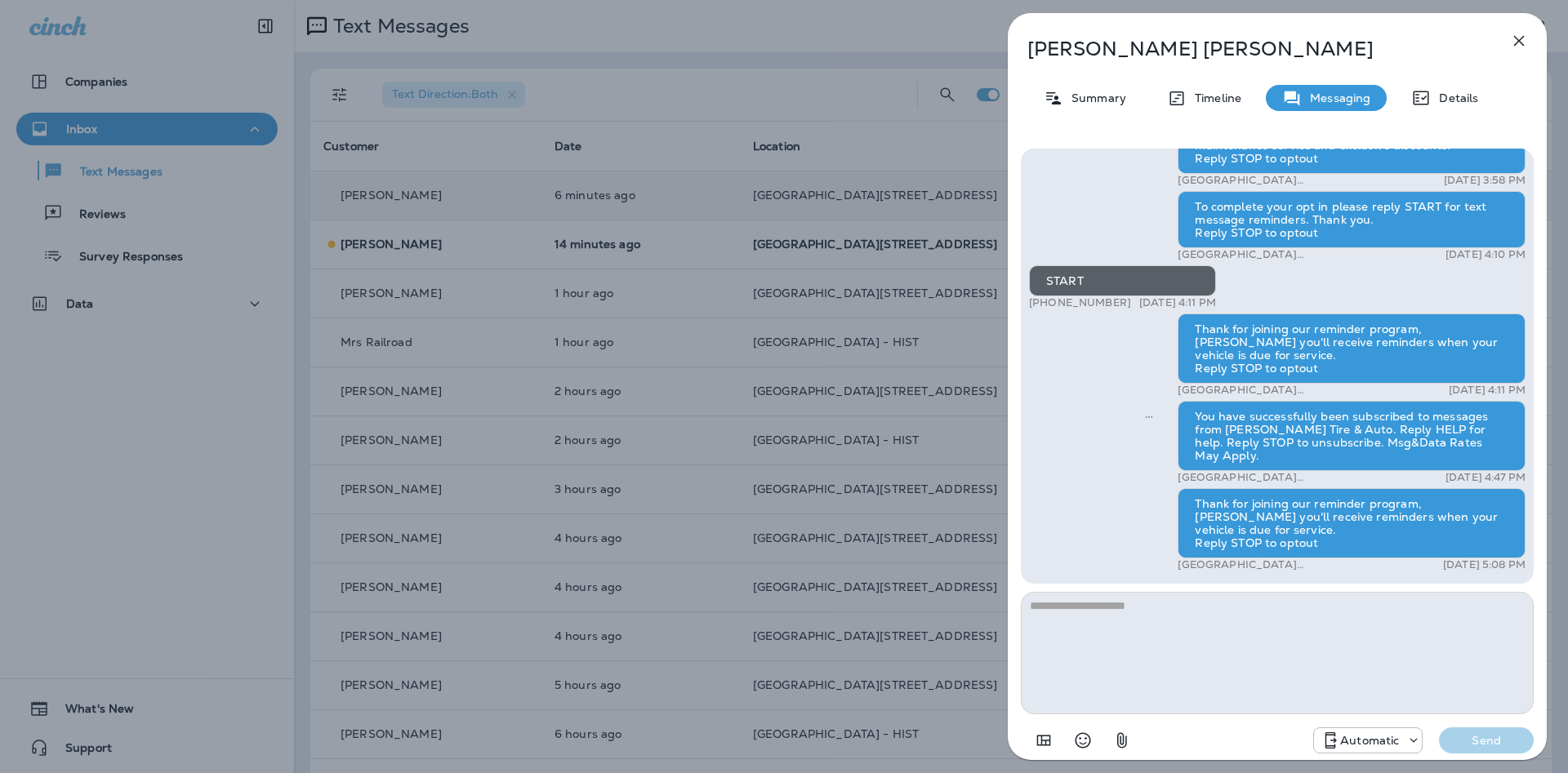
click at [1515, 50] on icon "button" at bounding box center [1518, 40] width 19 height 19
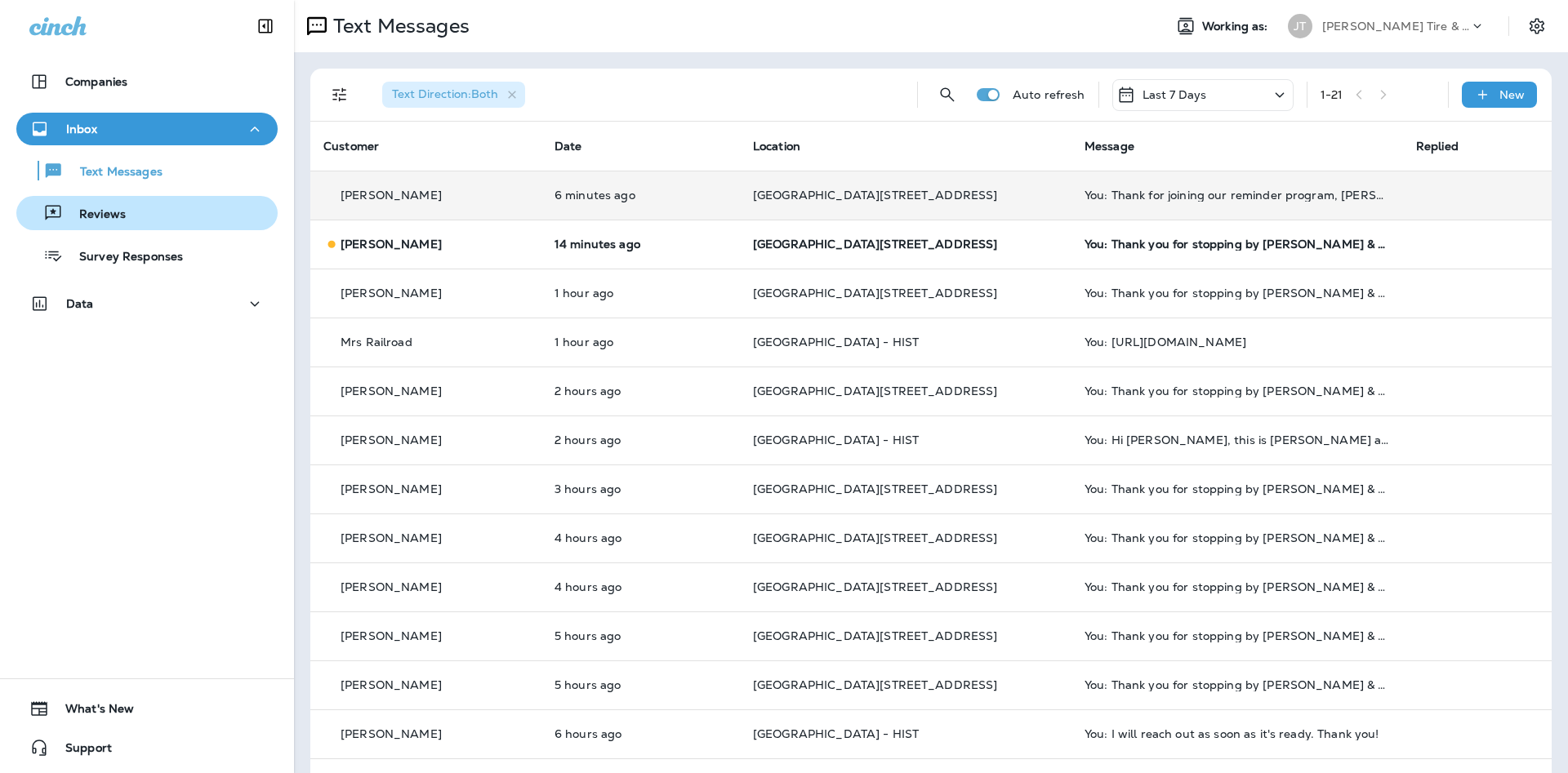
click at [167, 203] on div "Reviews" at bounding box center [148, 213] width 249 height 24
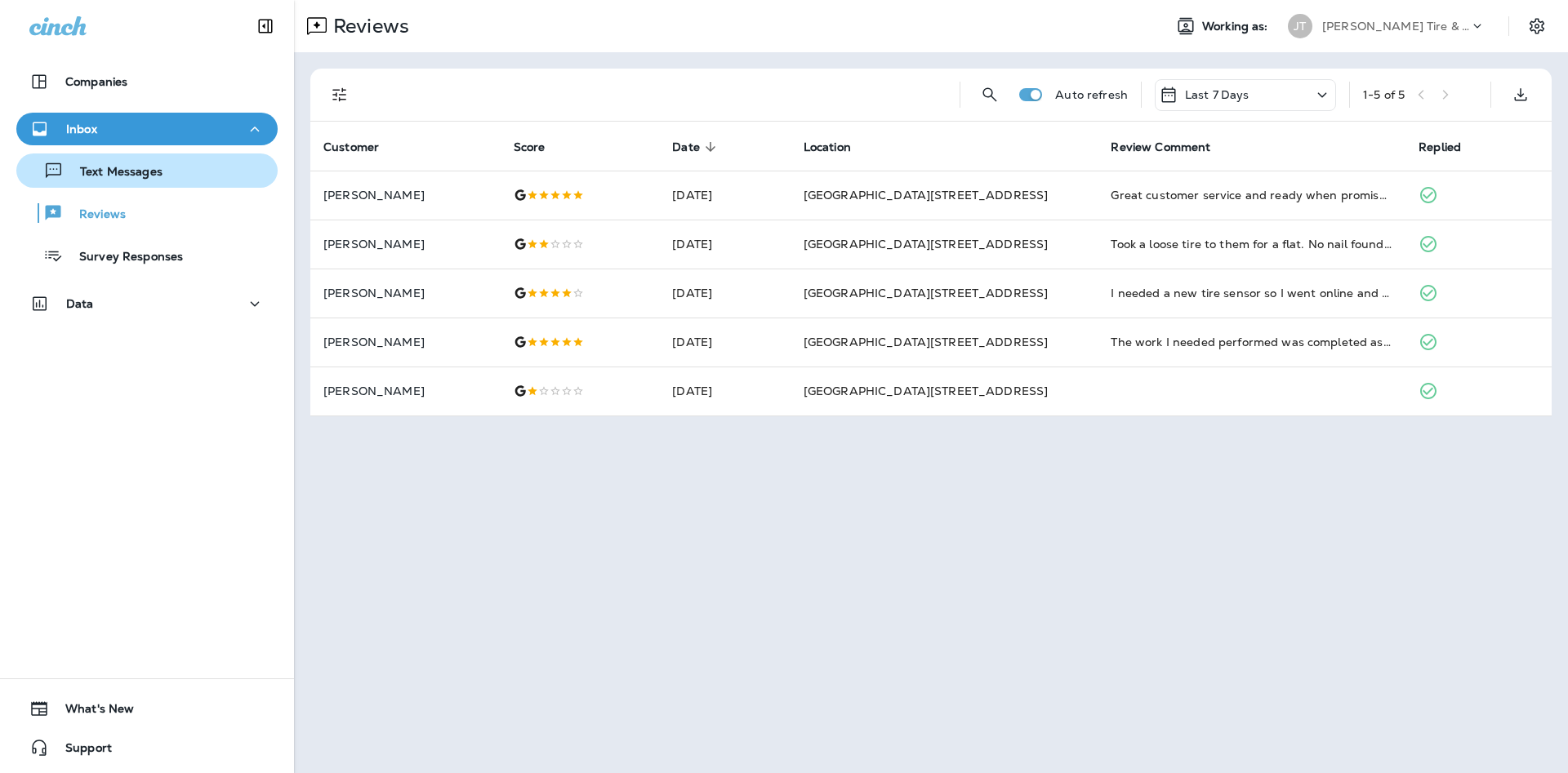
click at [167, 185] on button "Text Messages" at bounding box center [148, 170] width 262 height 34
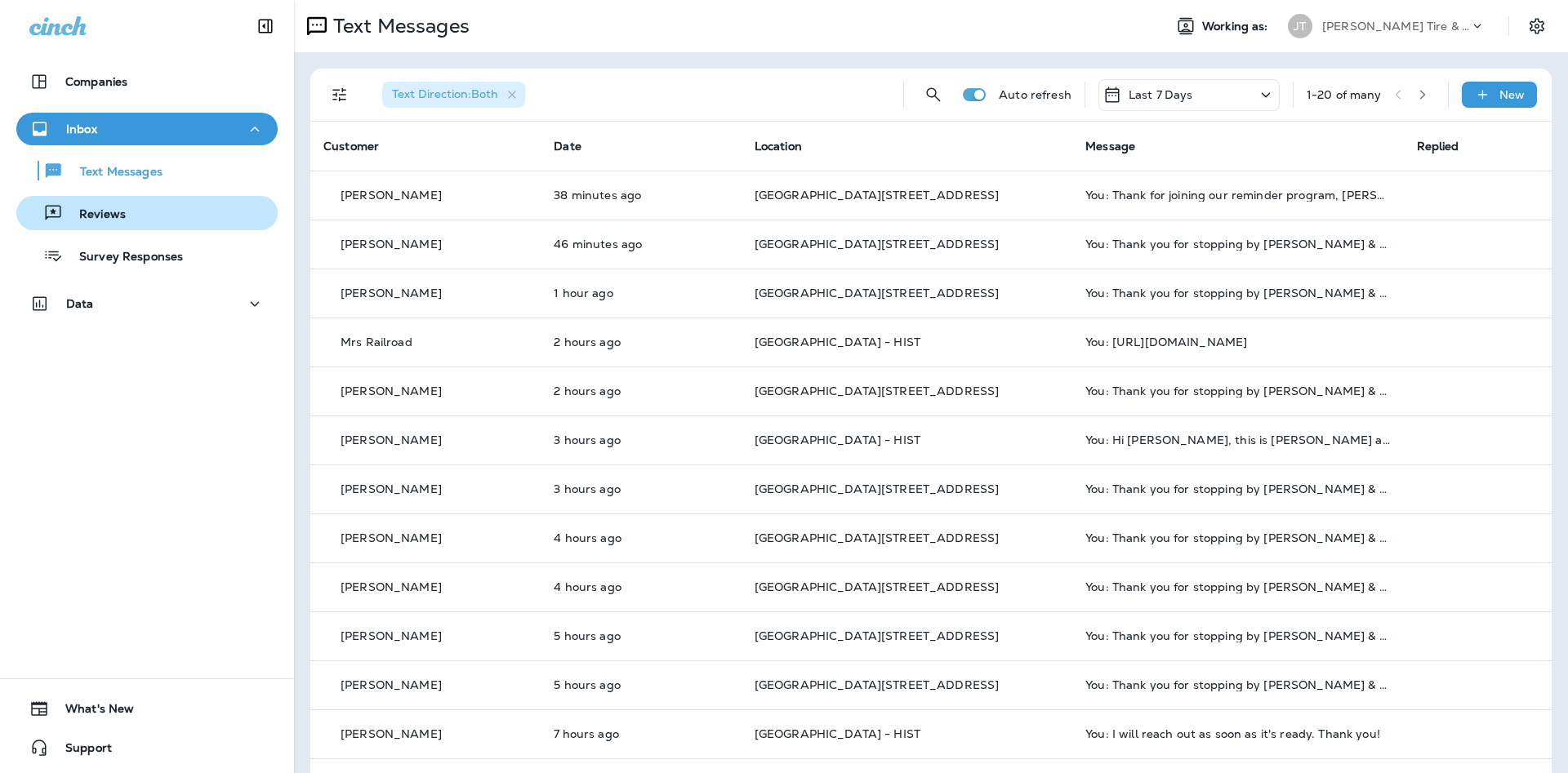
click at [116, 226] on button "Reviews" at bounding box center [148, 213] width 262 height 34
